Goal: Task Accomplishment & Management: Manage account settings

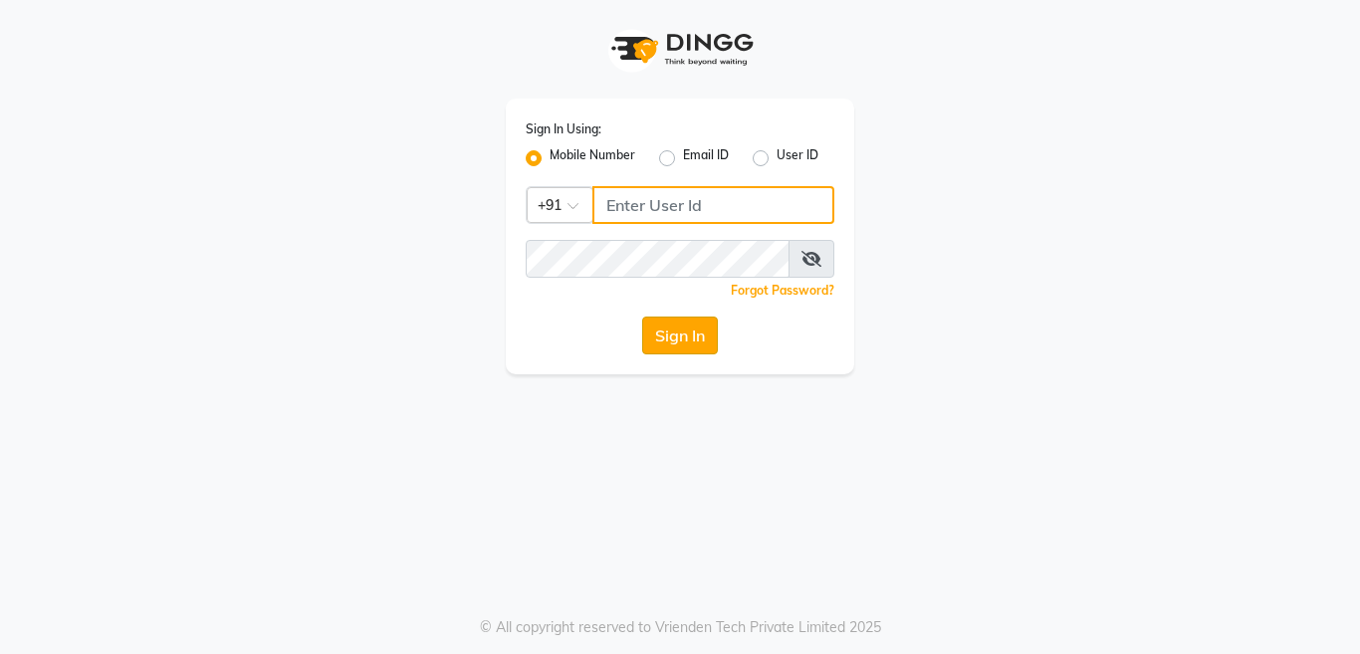
type input "9999781071"
click at [702, 329] on button "Sign In" at bounding box center [680, 336] width 76 height 38
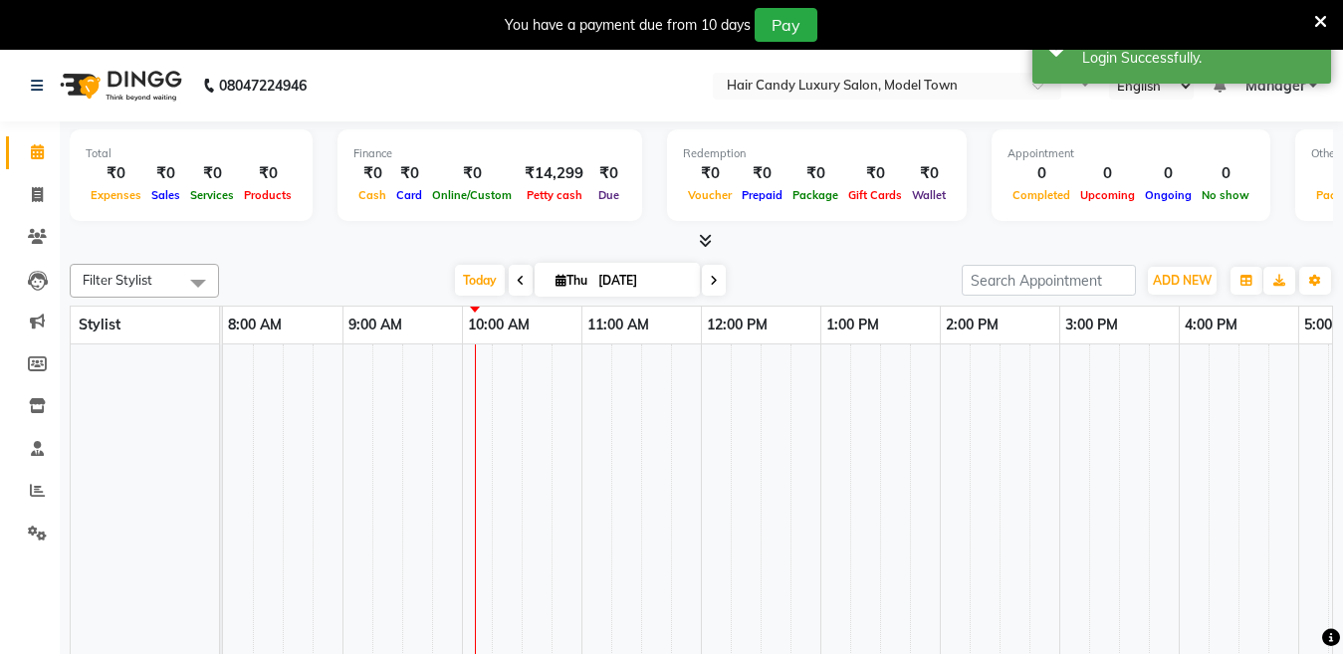
select select "en"
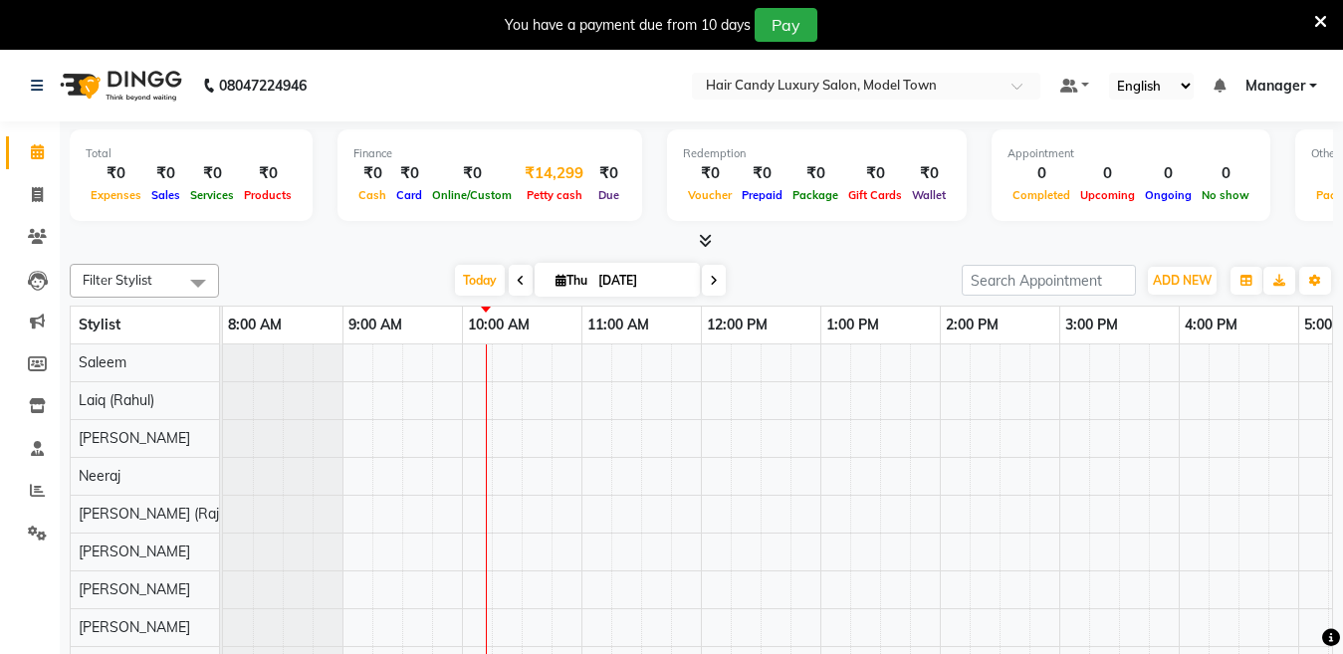
click at [561, 182] on div "₹14,299" at bounding box center [554, 173] width 75 height 23
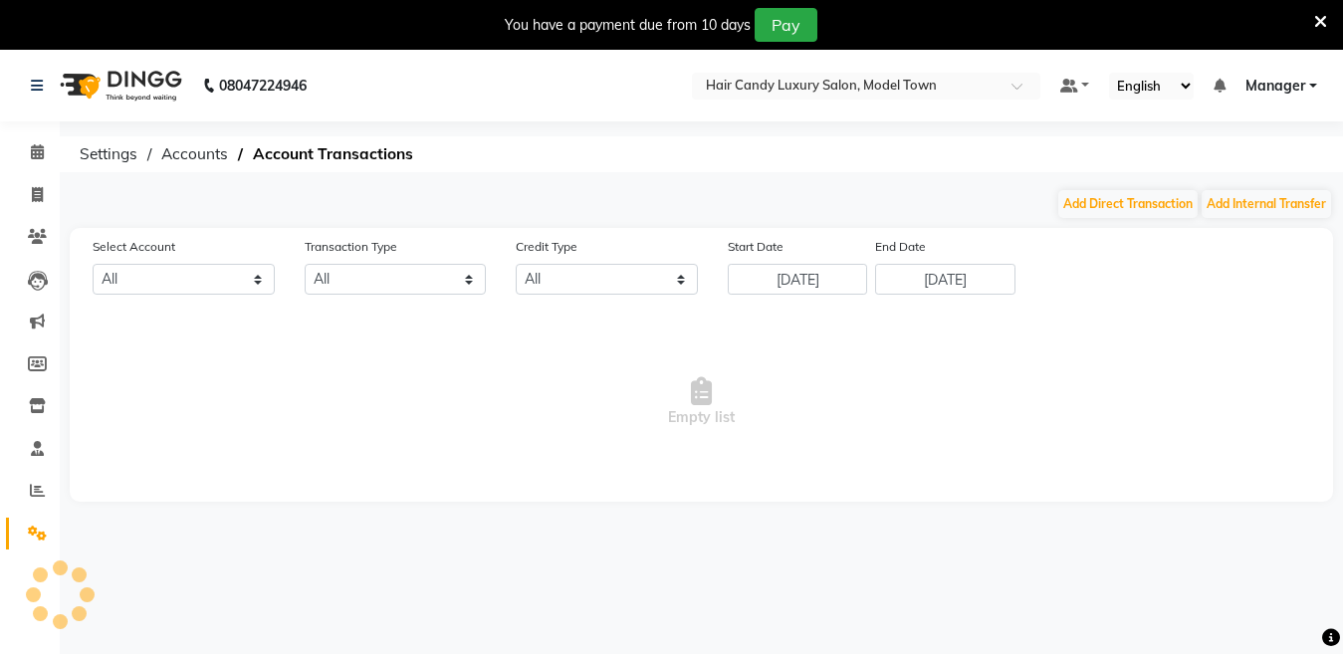
select select "3553"
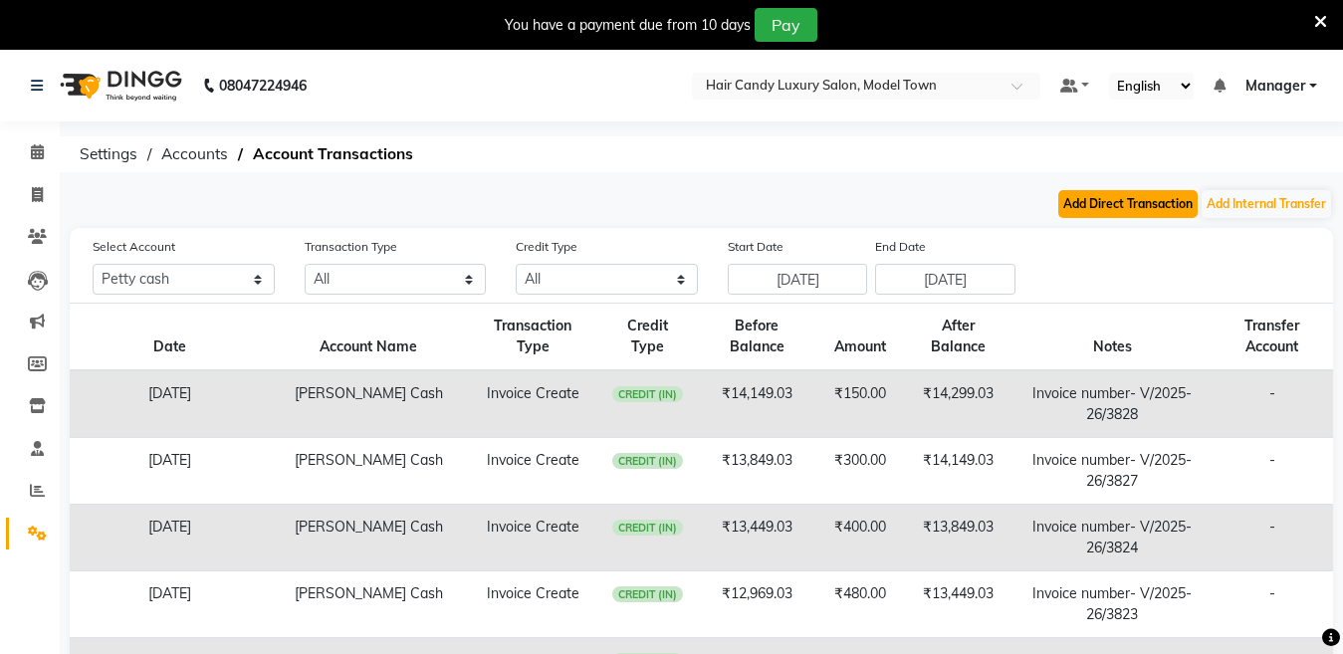
click at [1105, 199] on button "Add Direct Transaction" at bounding box center [1127, 204] width 139 height 28
select select "direct"
select select "3553"
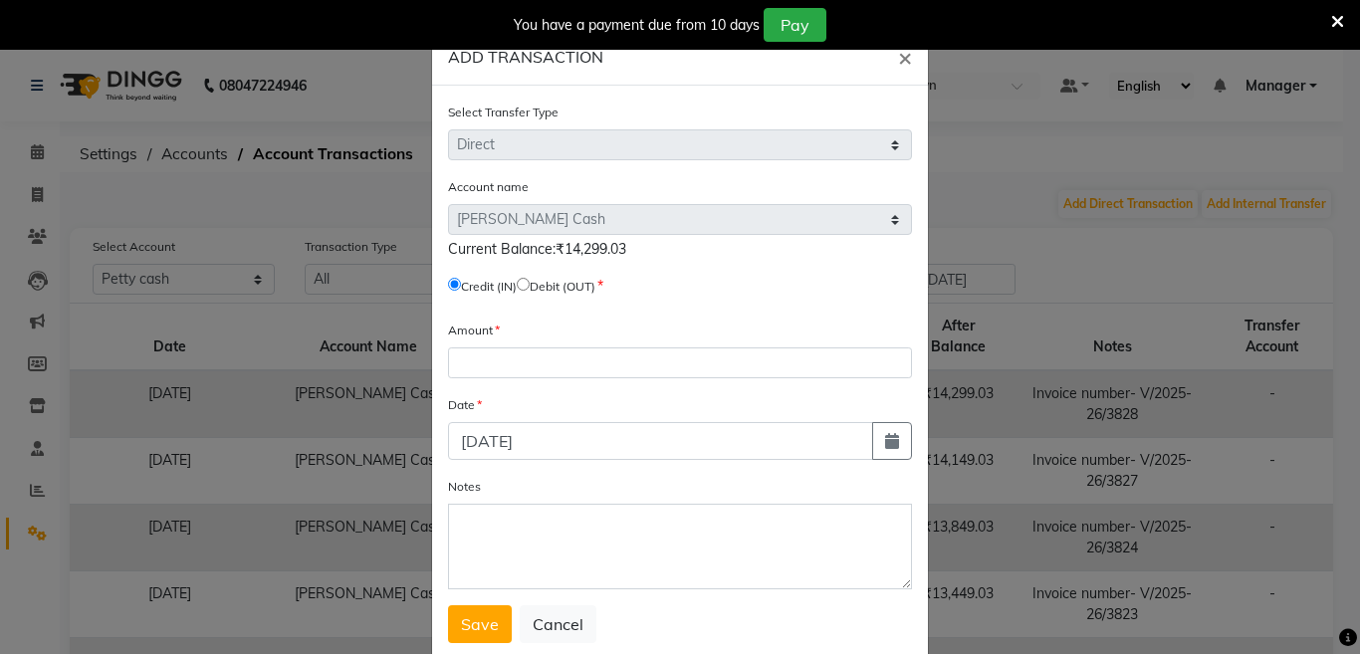
click at [530, 284] on input "radio" at bounding box center [523, 284] width 13 height 13
radio input "true"
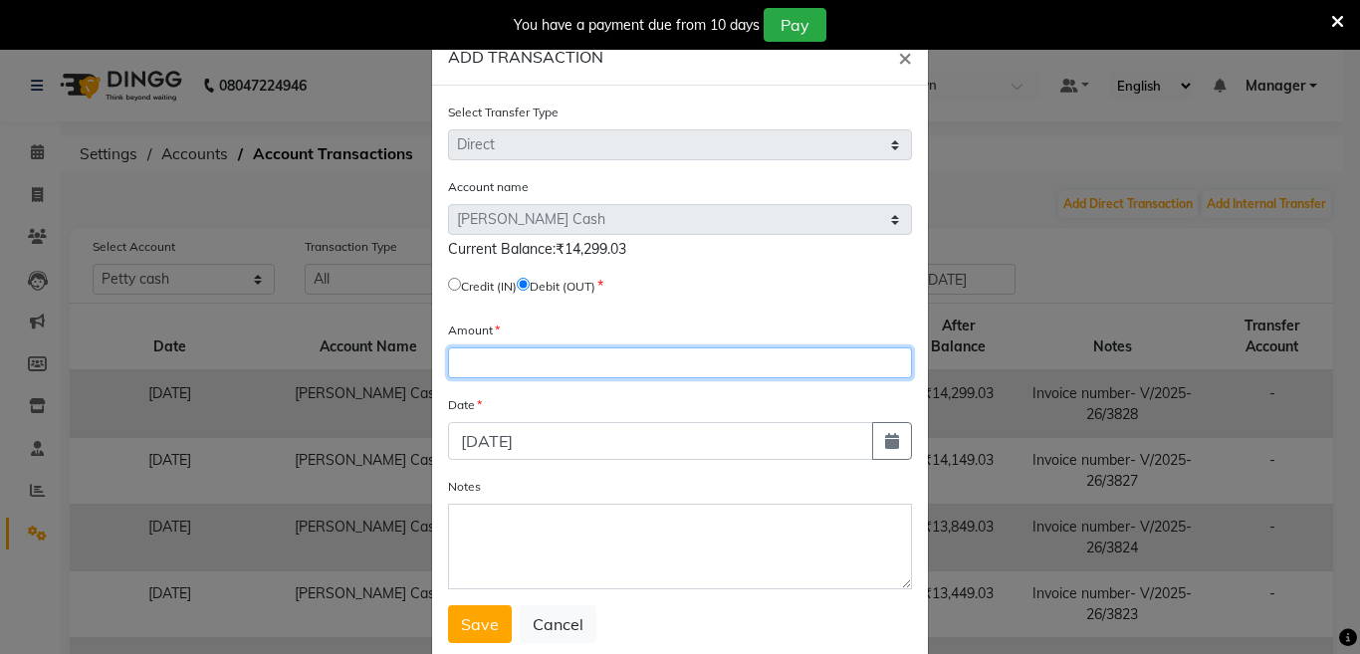
click at [534, 357] on input "number" at bounding box center [680, 362] width 464 height 31
type input "14299.03"
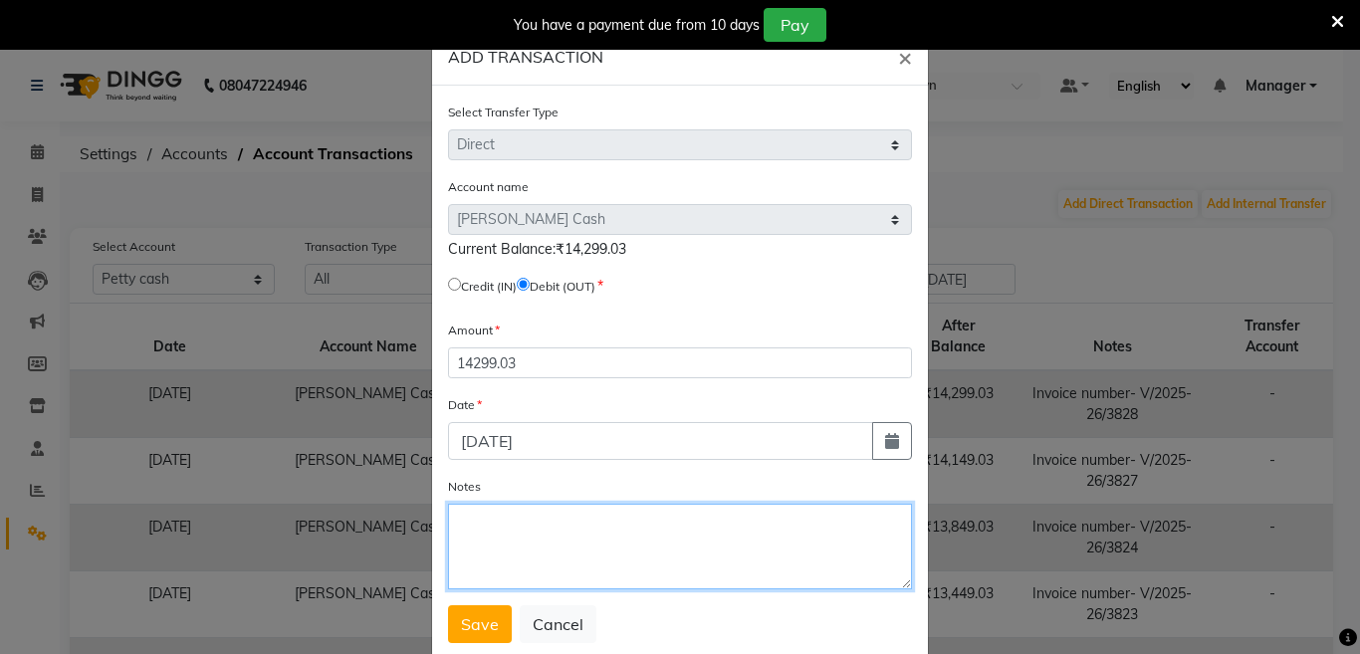
click at [579, 553] on textarea "Notes" at bounding box center [680, 547] width 464 height 86
type textarea "Bank Deposit"
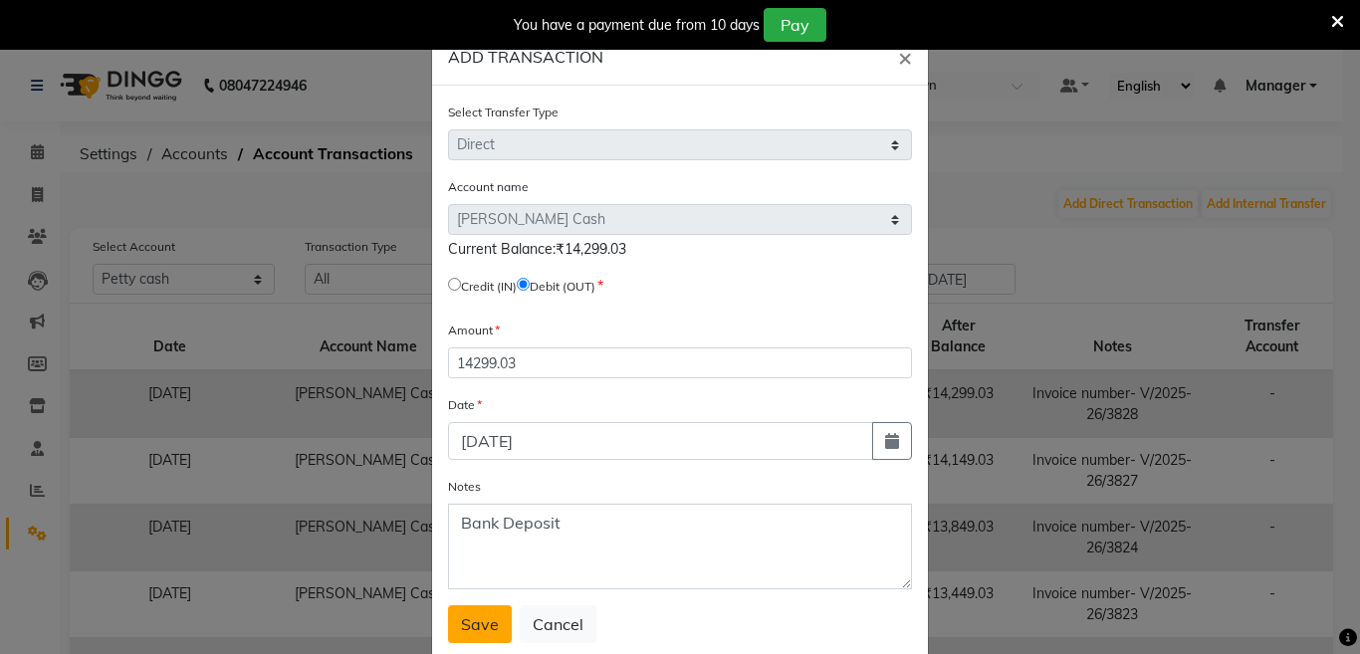
click at [476, 618] on span "Save" at bounding box center [480, 624] width 38 height 20
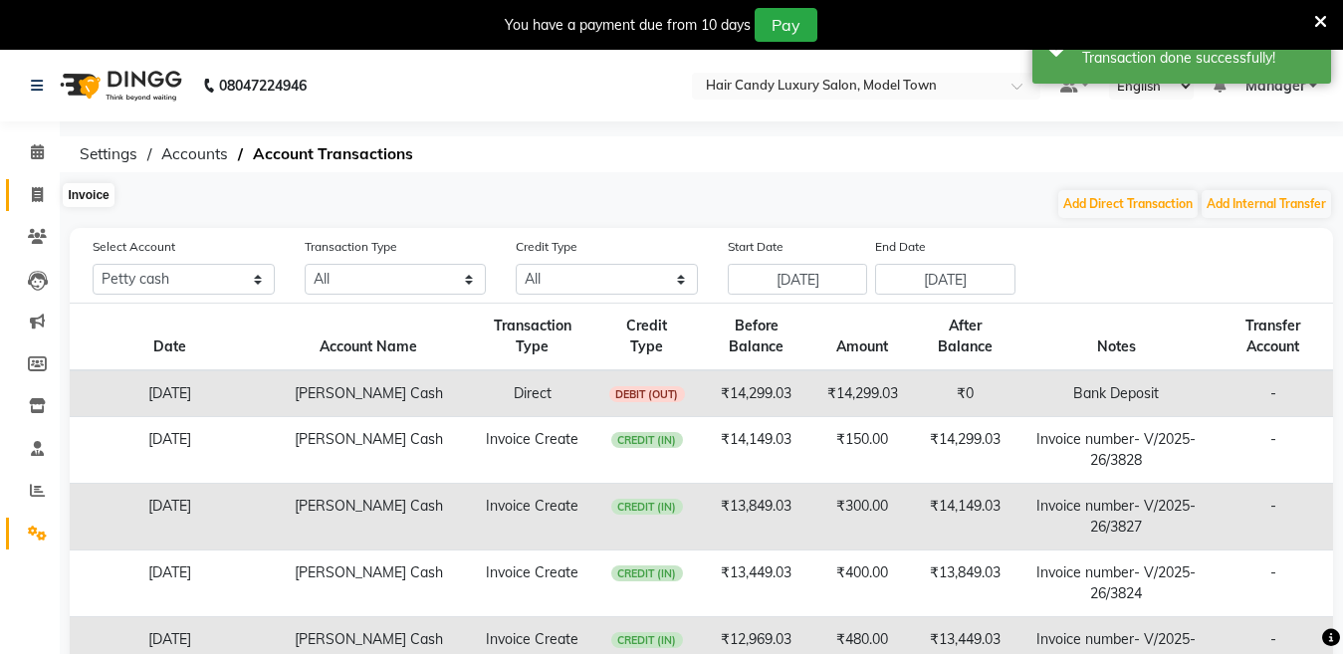
click at [39, 189] on icon at bounding box center [37, 194] width 11 height 15
select select "service"
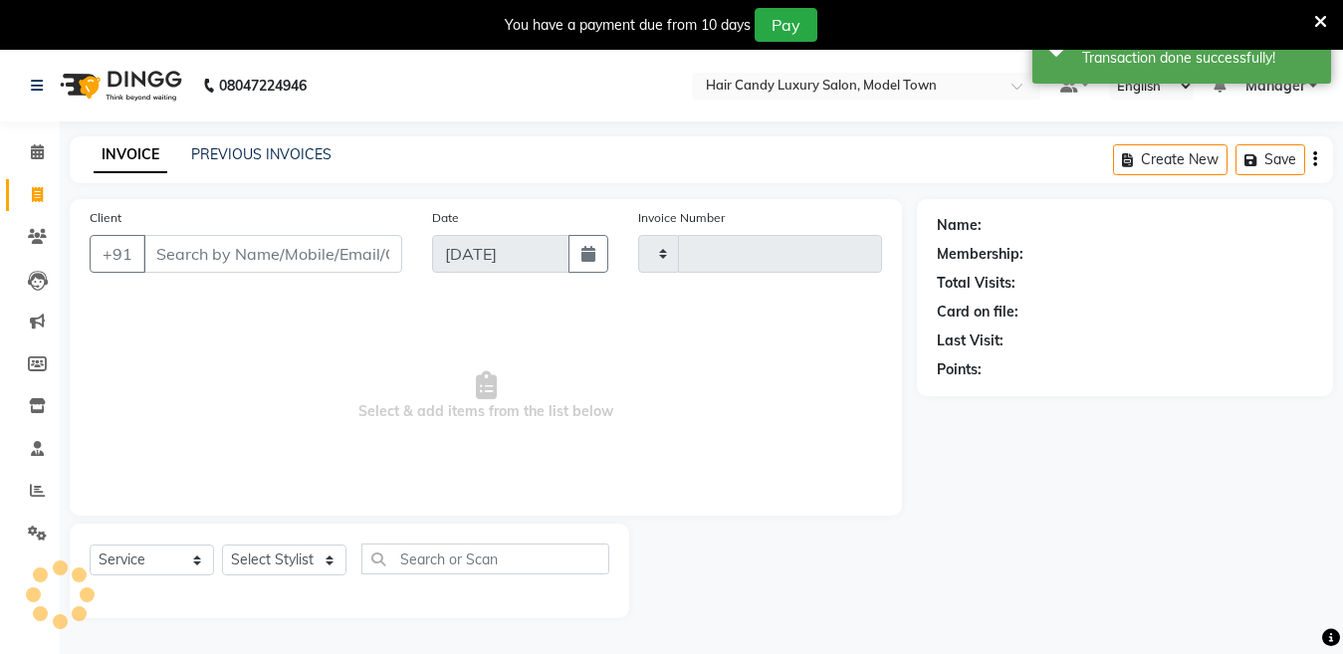
type input "3829"
select select "4716"
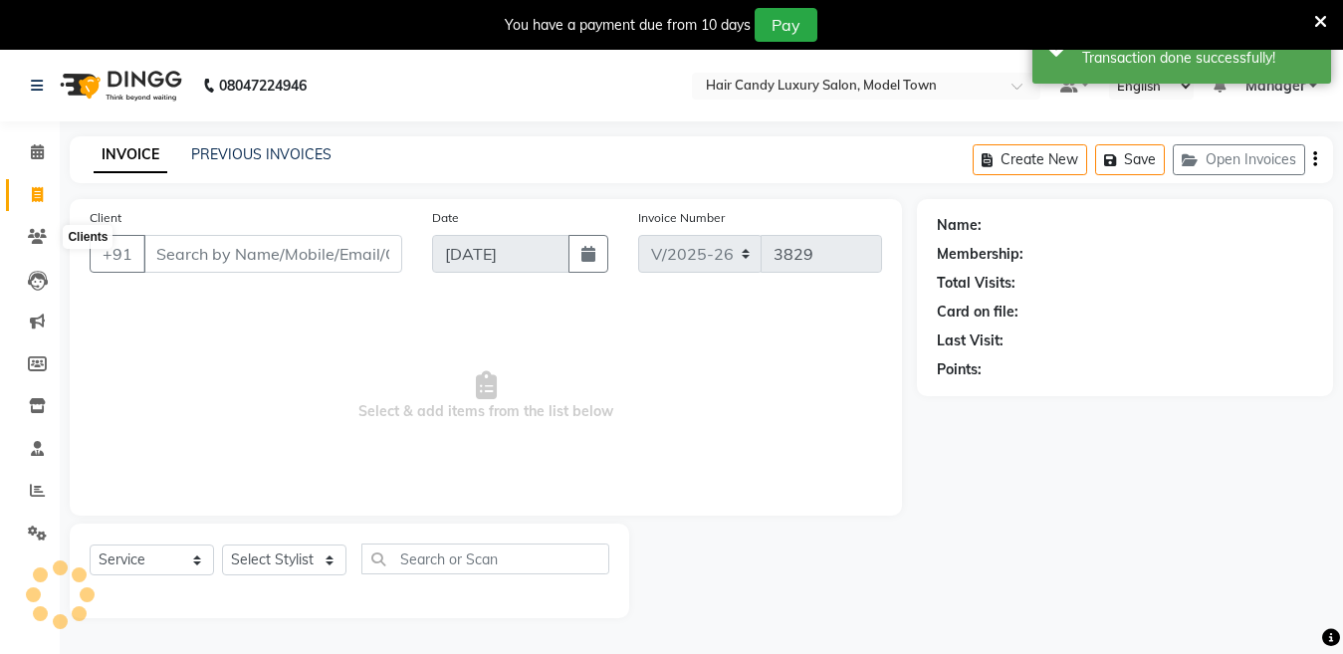
scroll to position [50, 0]
